Goal: Task Accomplishment & Management: Use online tool/utility

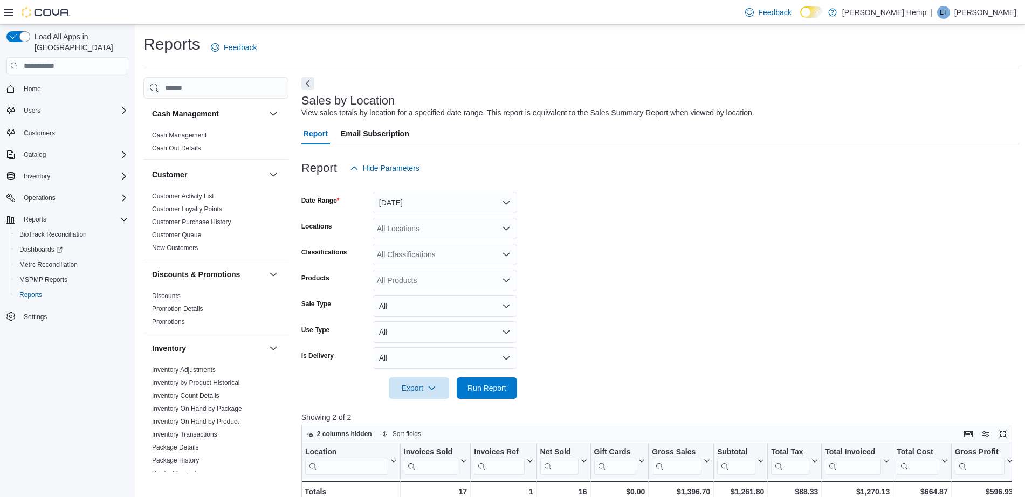
click at [47, 276] on span "MSPMP Reports" at bounding box center [43, 280] width 48 height 9
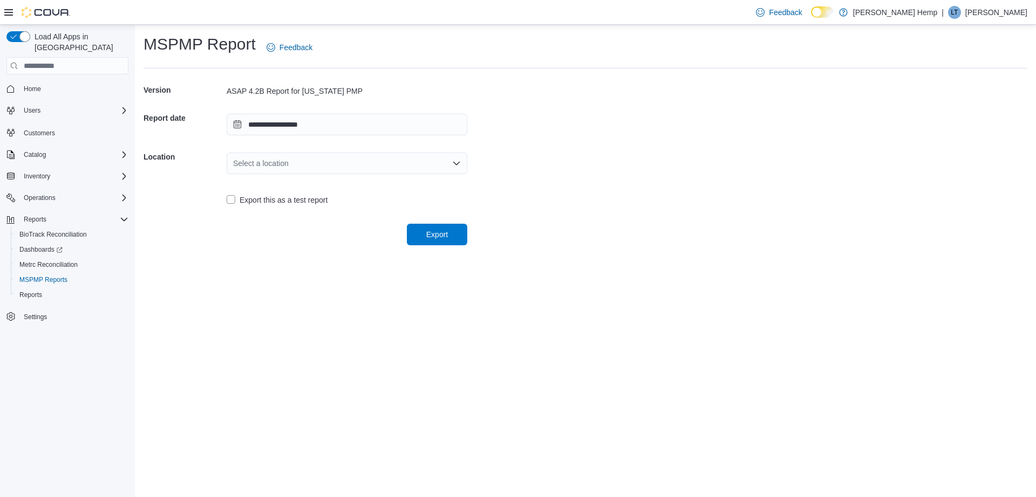
click at [436, 162] on div "Select a location" at bounding box center [347, 164] width 241 height 22
click at [350, 198] on span "[STREET_ADDRESS]" at bounding box center [353, 197] width 215 height 11
click at [442, 242] on span "Export" at bounding box center [436, 234] width 47 height 22
